Goal: Book appointment/travel/reservation

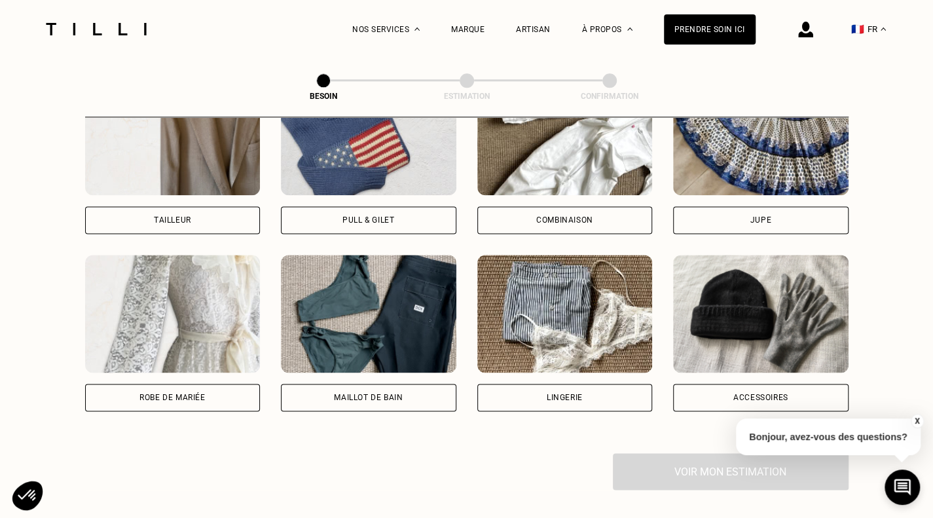
scroll to position [846, 0]
click at [187, 394] on div "Robe de mariée" at bounding box center [172, 398] width 65 height 8
select select "FR"
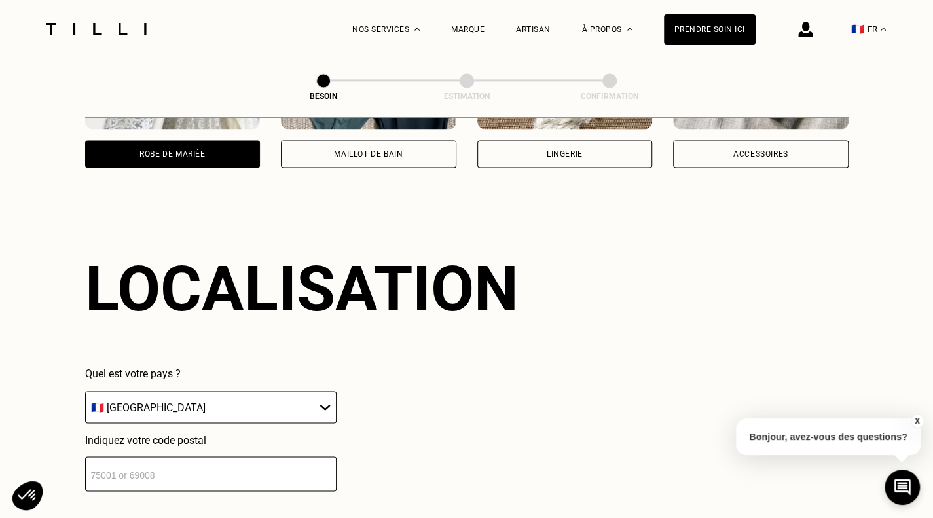
scroll to position [1140, 0]
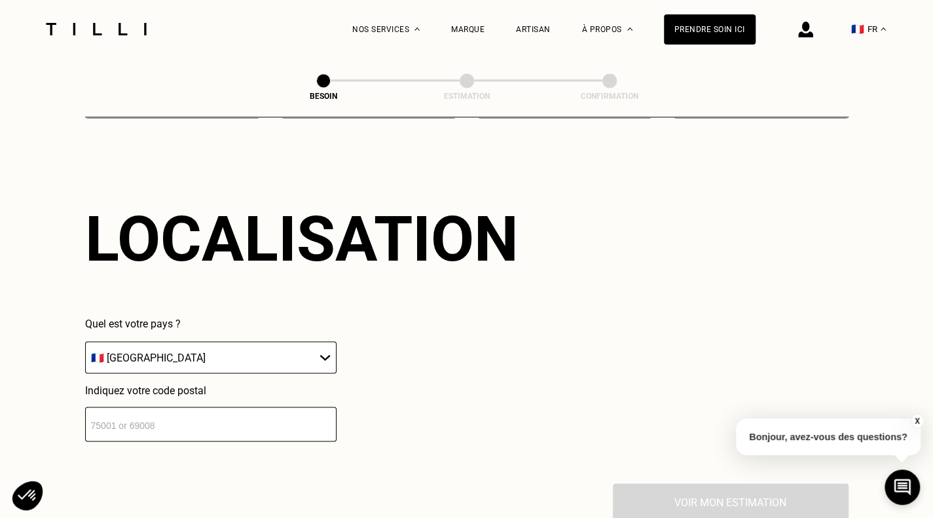
click at [231, 415] on input "number" at bounding box center [211, 424] width 252 height 35
type input "2"
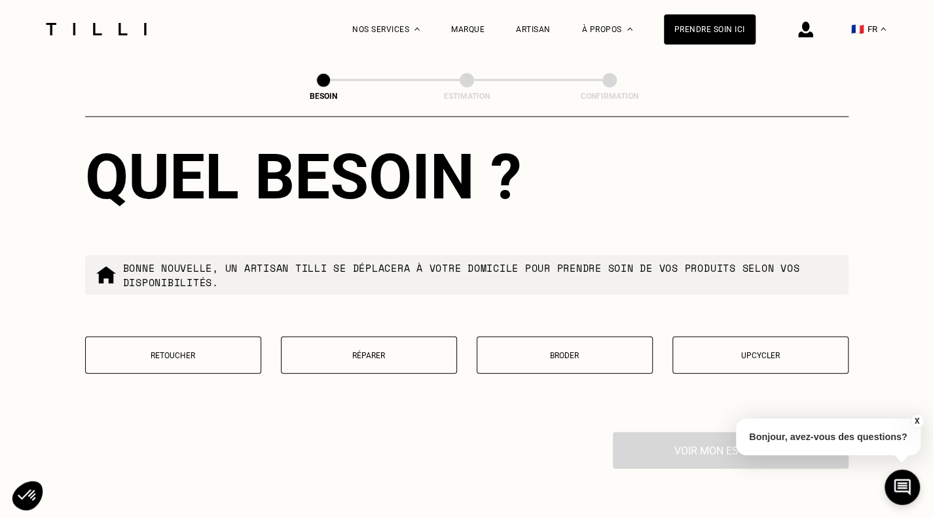
scroll to position [1572, 0]
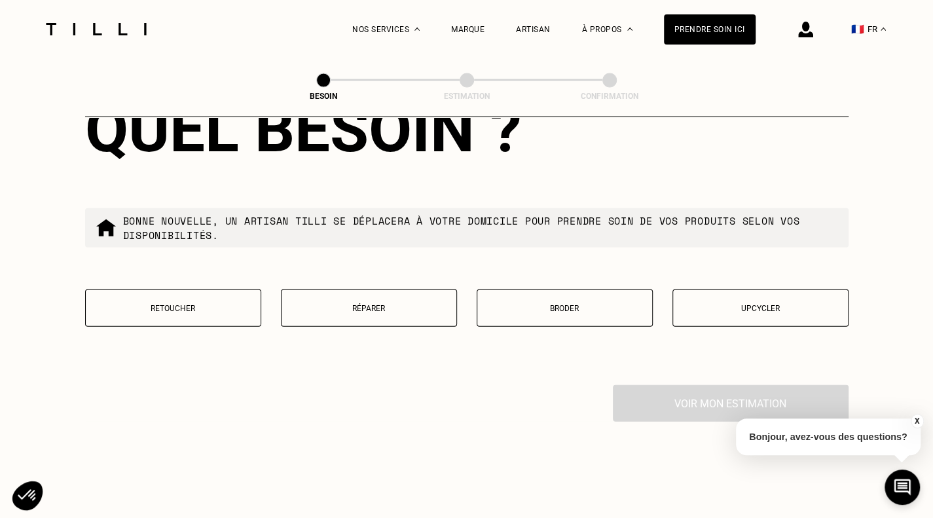
type input "44230"
click at [766, 293] on button "Upcycler" at bounding box center [761, 307] width 176 height 37
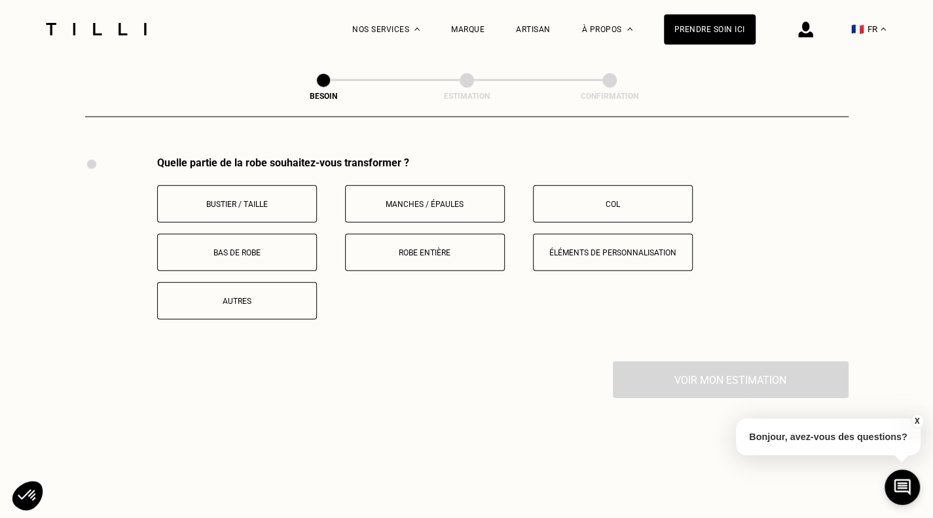
scroll to position [1801, 0]
click at [230, 199] on p "Bustier / Taille" at bounding box center [236, 203] width 145 height 9
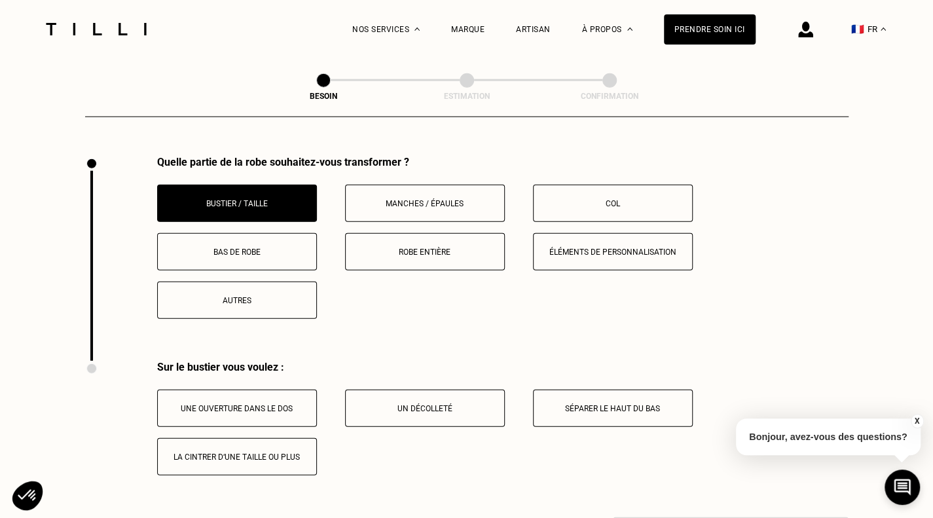
click at [240, 248] on p "Bas de robe" at bounding box center [236, 252] width 145 height 9
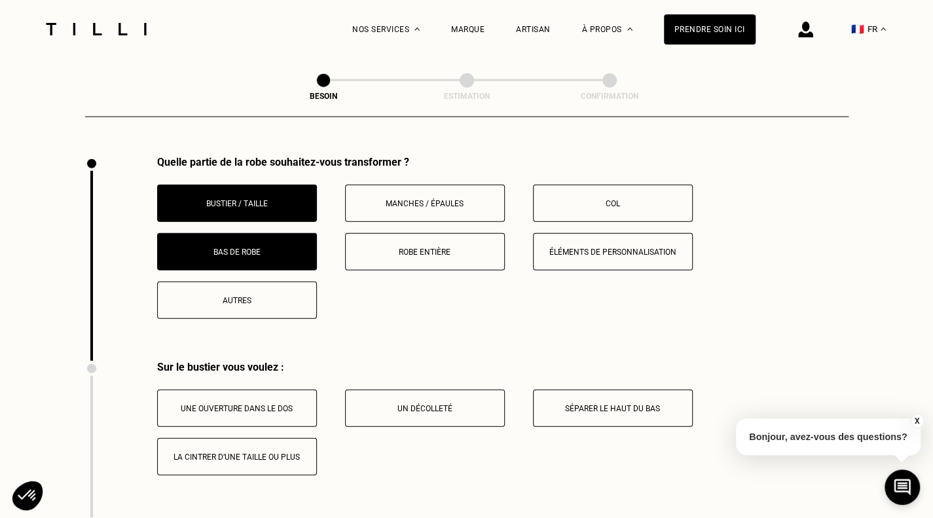
click at [392, 261] on div "Bustier / Taille Manches / Épaules Col Bas de robe Robe entière Éléments de per…" at bounding box center [503, 252] width 692 height 134
click at [393, 248] on p "Robe entière" at bounding box center [424, 252] width 145 height 9
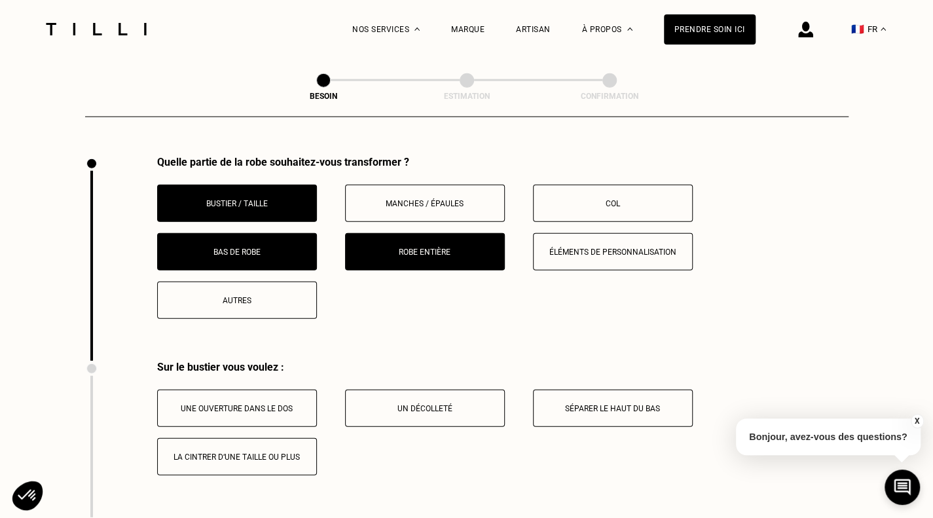
click at [261, 248] on p "Bas de robe" at bounding box center [236, 252] width 145 height 9
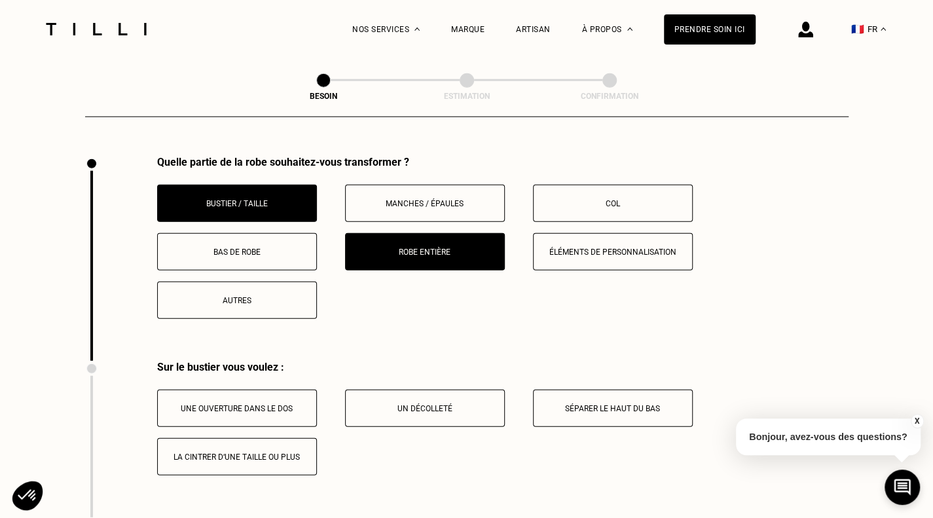
click at [259, 185] on button "Bustier / Taille" at bounding box center [237, 203] width 160 height 37
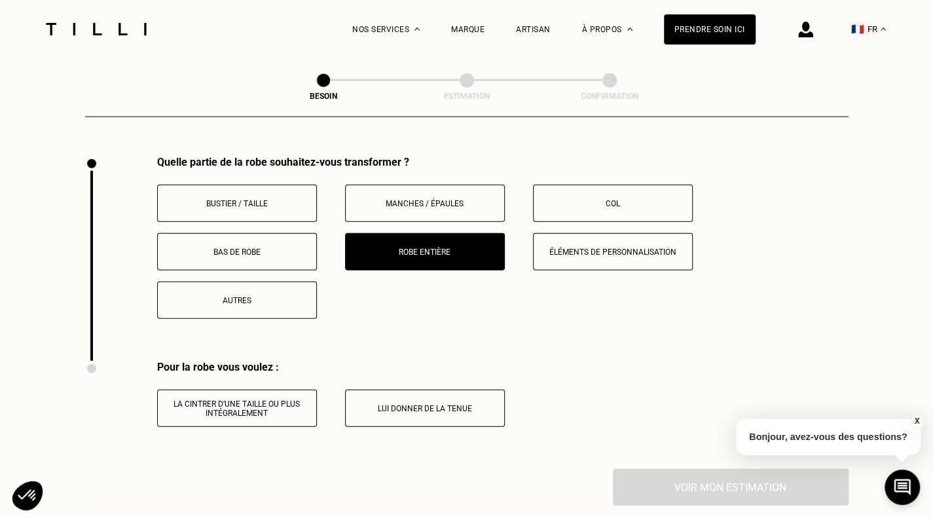
click at [249, 199] on p "Bustier / Taille" at bounding box center [236, 203] width 145 height 9
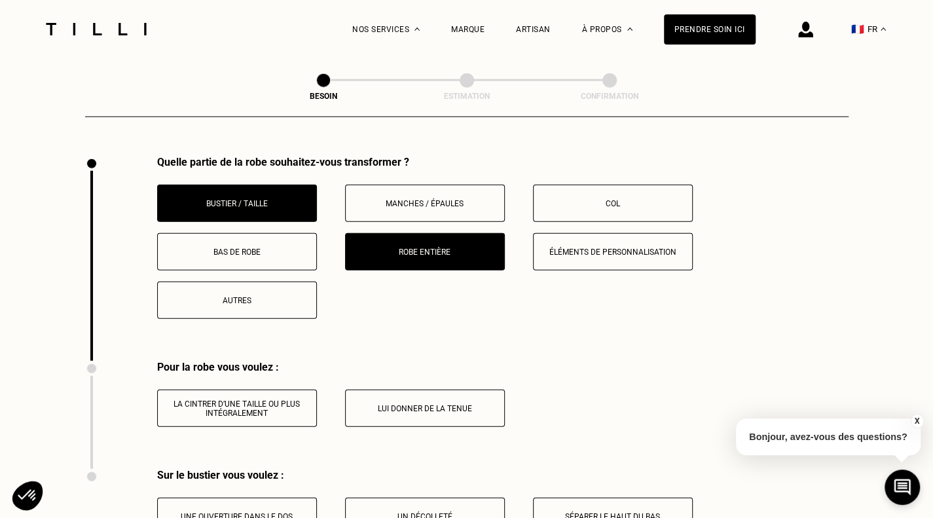
click at [253, 248] on p "Bas de robe" at bounding box center [236, 252] width 145 height 9
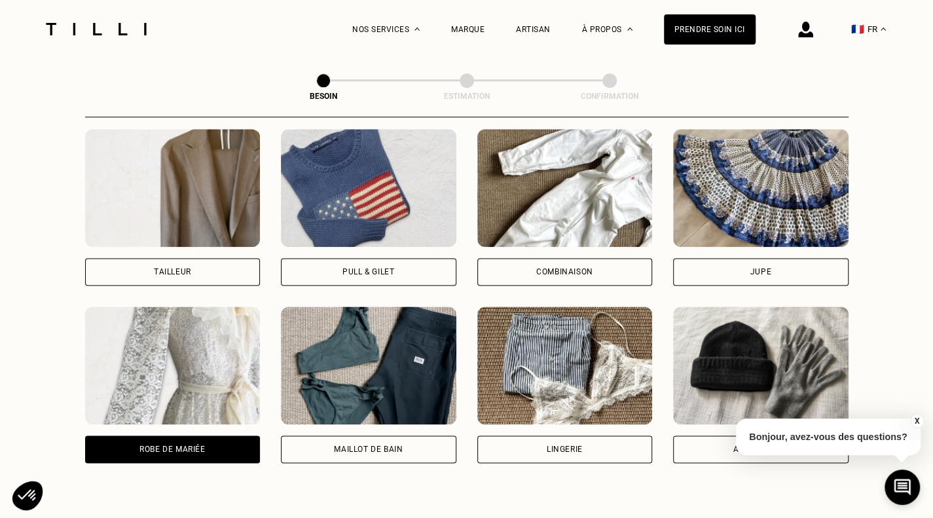
scroll to position [791, 0]
